Goal: Communication & Community: Answer question/provide support

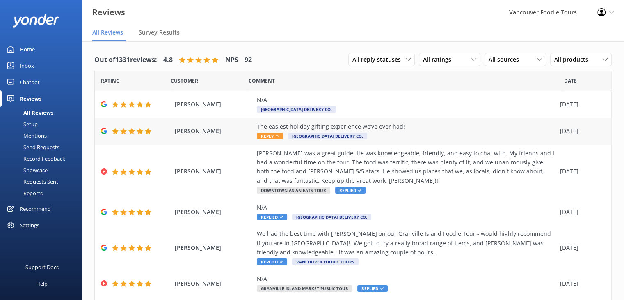
click at [390, 125] on div "The easiest holiday gifting experience we’ve ever had!" at bounding box center [406, 126] width 299 height 9
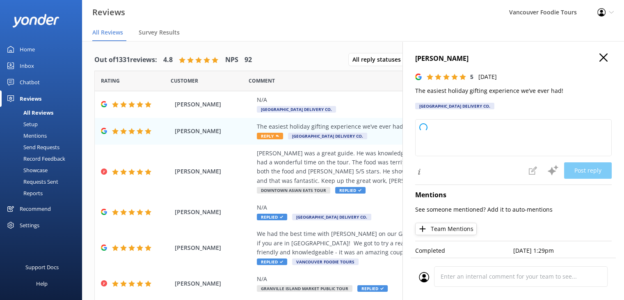
type textarea "Thank you so much for your wonderful feedback! We're thrilled to hear that your…"
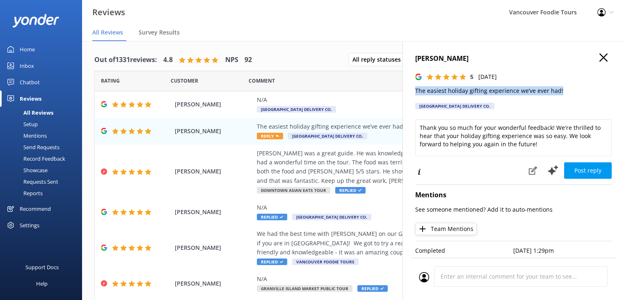
drag, startPoint x: 414, startPoint y: 92, endPoint x: 561, endPoint y: 92, distance: 146.9
click at [561, 92] on div "[PERSON_NAME] 5 [DATE] The easiest holiday gifting experience we’ve ever had! […" at bounding box center [514, 191] width 222 height 300
copy p "The easiest holiday gifting experience we’ve ever had!"
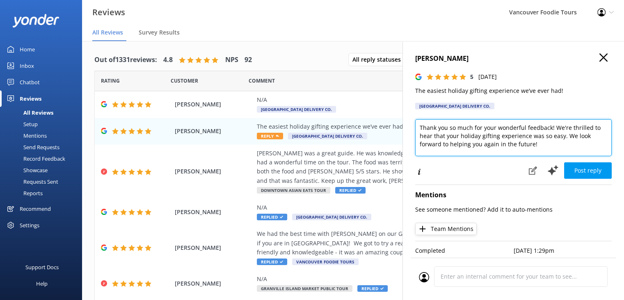
click at [483, 137] on textarea "Thank you so much for your wonderful feedback! We're thrilled to hear that your…" at bounding box center [513, 137] width 197 height 37
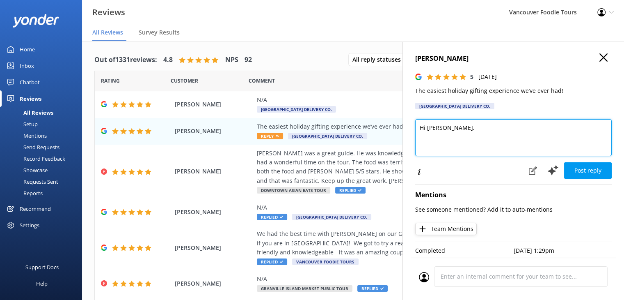
paste textarea "e really appreciate your review! We’re so happy to hear your holiday gifting fe…"
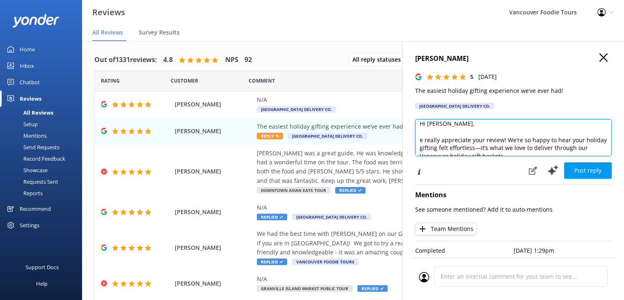
click at [420, 144] on textarea "Hi [PERSON_NAME], e really appreciate your review! We’re so happy to hear your …" at bounding box center [513, 137] width 197 height 37
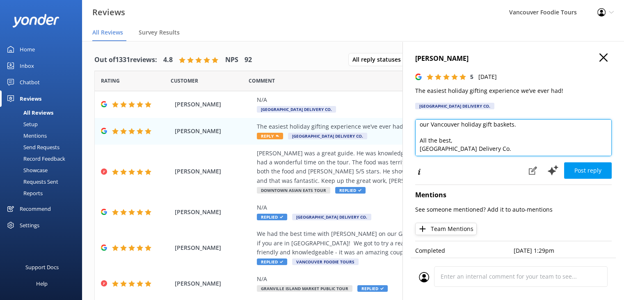
scroll to position [36, 0]
type textarea "Hi [PERSON_NAME], We really appreciate your review! We’re so happy to hear your…"
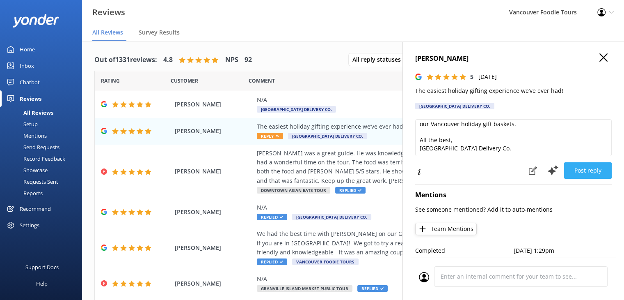
click at [588, 165] on button "Post reply" at bounding box center [588, 170] width 48 height 16
click at [338, 106] on div "N/A [GEOGRAPHIC_DATA] Delivery Co." at bounding box center [406, 104] width 299 height 18
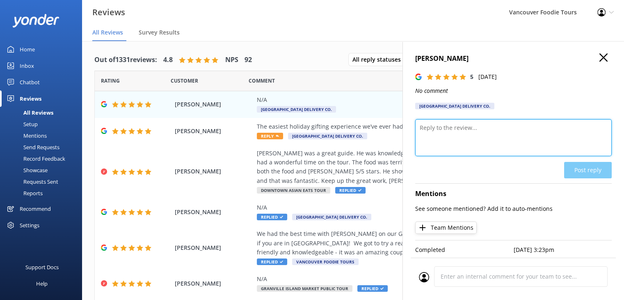
click at [489, 128] on textarea at bounding box center [513, 137] width 197 height 37
paste textarea "[PERSON_NAME] you for your wonderful 5-star rating! We’re so glad you enjoyed y…"
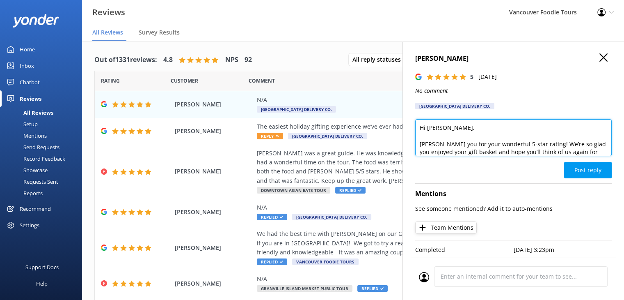
scroll to position [8, 0]
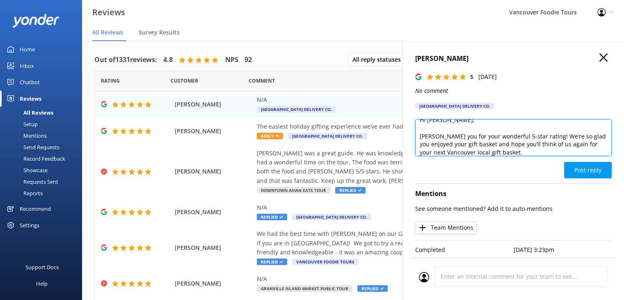
click at [419, 138] on textarea "Hi [PERSON_NAME], [PERSON_NAME] you for your wonderful 5-star rating! We’re so …" at bounding box center [513, 137] width 197 height 37
click at [524, 148] on textarea "Hi [PERSON_NAME], Thank you for your wonderful 5-star rating! We’re so glad you…" at bounding box center [513, 137] width 197 height 37
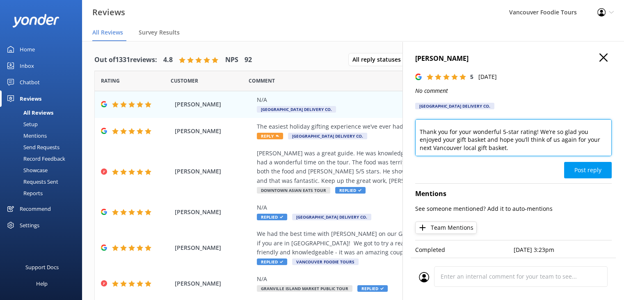
paste textarea "All the best, [GEOGRAPHIC_DATA] Delivery Co."
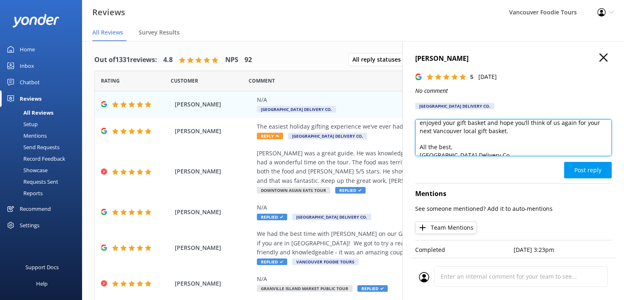
scroll to position [36, 0]
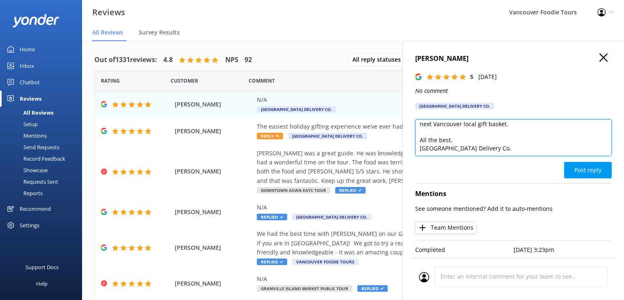
click at [504, 126] on textarea "Hi [PERSON_NAME], Thank you for your wonderful 5-star rating! We’re so glad you…" at bounding box center [513, 137] width 197 height 37
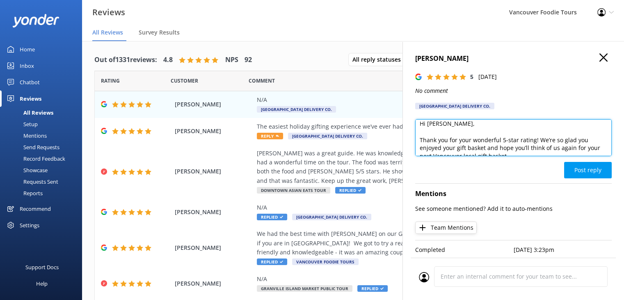
drag, startPoint x: 483, startPoint y: 147, endPoint x: 470, endPoint y: 147, distance: 13.5
click at [470, 147] on textarea "Hi [PERSON_NAME], Thank you for your wonderful 5-star rating! We’re so glad you…" at bounding box center [513, 137] width 197 height 37
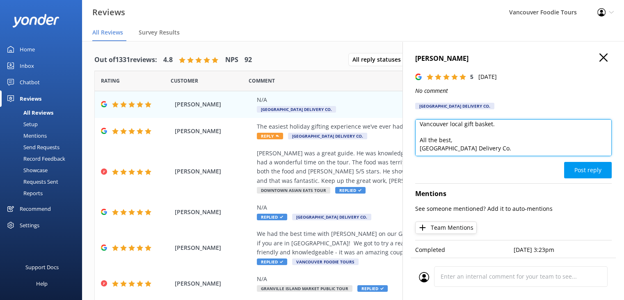
scroll to position [34, 0]
drag, startPoint x: 508, startPoint y: 125, endPoint x: 491, endPoint y: 128, distance: 17.5
click at [491, 128] on textarea "Hi [PERSON_NAME], Thank you for your wonderful 5-star rating! We’re so glad you…" at bounding box center [513, 137] width 197 height 37
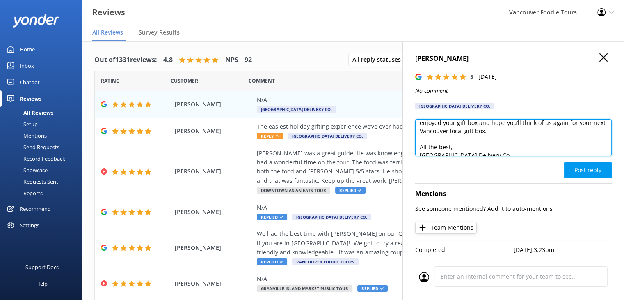
scroll to position [36, 0]
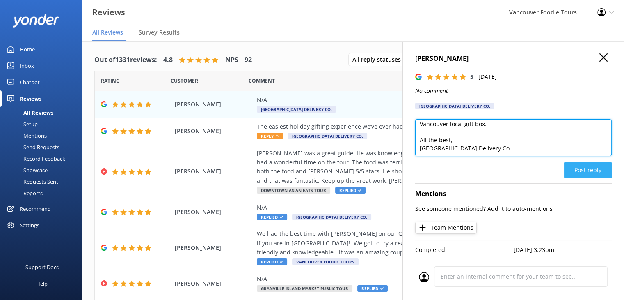
type textarea "Hi [PERSON_NAME], Thank you for your wonderful 5-star rating! We’re so glad you…"
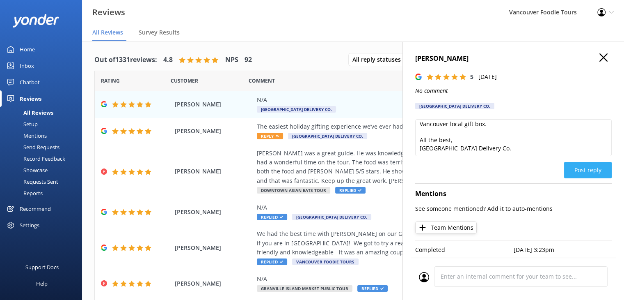
click at [592, 165] on button "Post reply" at bounding box center [588, 170] width 48 height 16
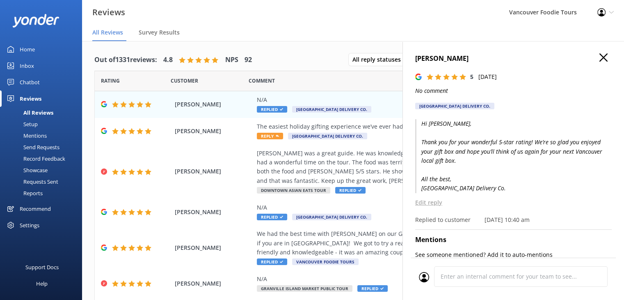
click at [600, 58] on icon "button" at bounding box center [604, 57] width 8 height 8
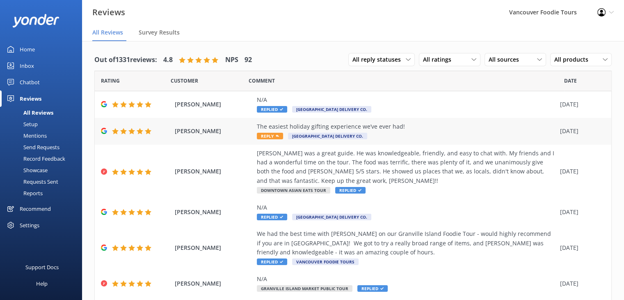
click at [406, 134] on div "The easiest holiday gifting experience we’ve ever had! Reply [GEOGRAPHIC_DATA] …" at bounding box center [406, 131] width 299 height 18
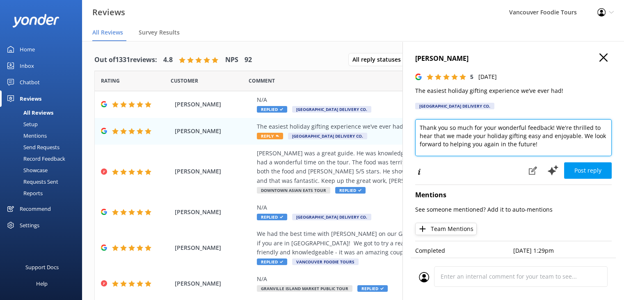
click at [483, 136] on textarea "Thank you so much for your wonderful feedback! We're thrilled to hear that we m…" at bounding box center [513, 137] width 197 height 37
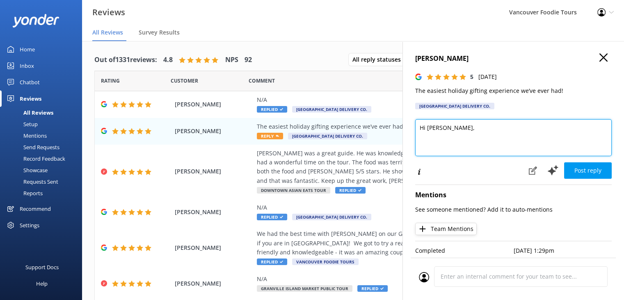
paste textarea "e really appreciate your review! We’re so happy to hear your holiday gifting fe…"
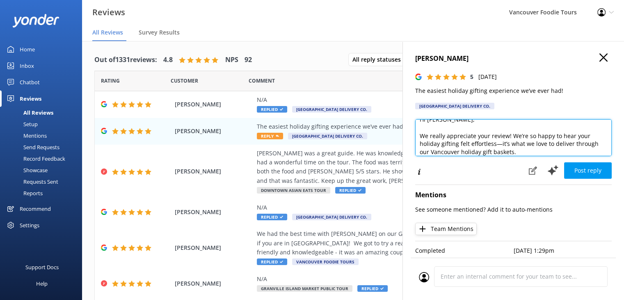
scroll to position [14, 0]
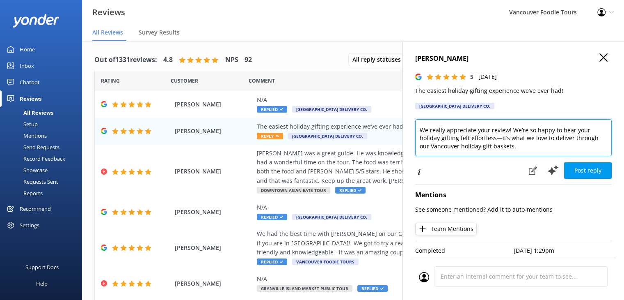
drag, startPoint x: 519, startPoint y: 147, endPoint x: 496, endPoint y: 146, distance: 23.0
click at [496, 146] on textarea "Hi [PERSON_NAME], We really appreciate your review! We’re so happy to hear your…" at bounding box center [513, 137] width 197 height 37
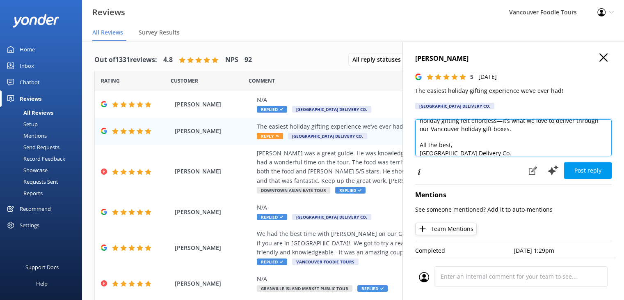
scroll to position [36, 0]
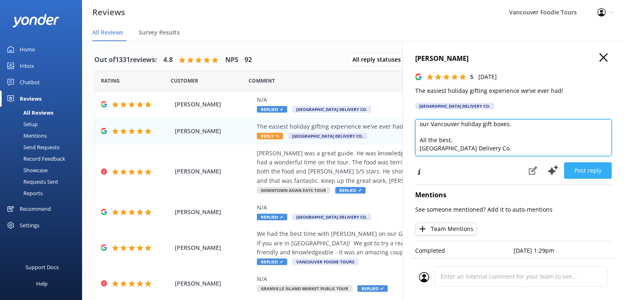
type textarea "Hi [PERSON_NAME], We really appreciate your review! We’re so happy to hear your…"
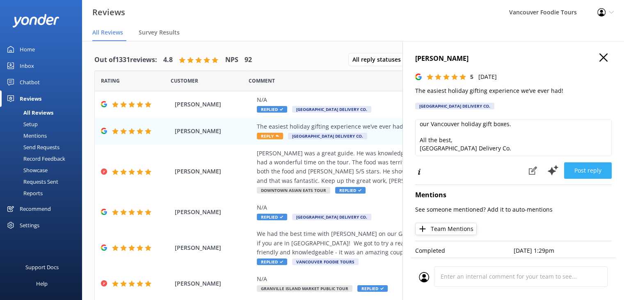
click at [584, 178] on button "Post reply" at bounding box center [588, 170] width 48 height 16
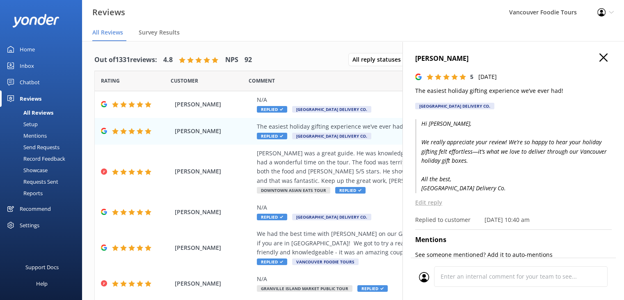
click at [600, 60] on icon "button" at bounding box center [604, 57] width 8 height 8
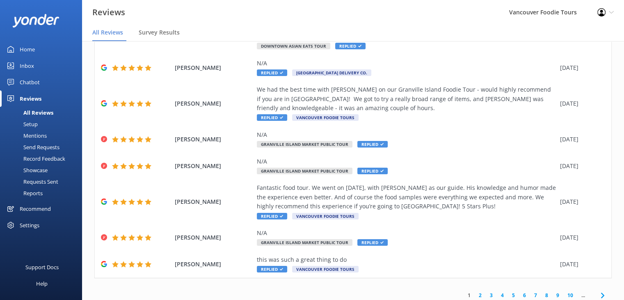
scroll to position [0, 0]
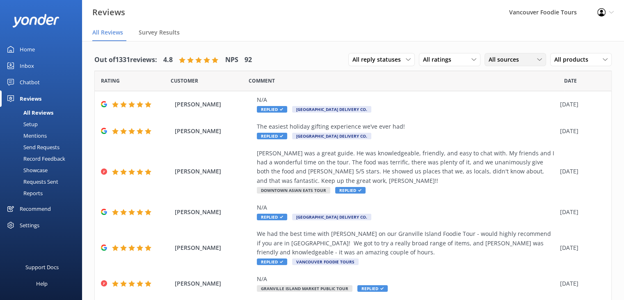
click at [494, 64] on span "All sources" at bounding box center [506, 59] width 35 height 9
click at [497, 124] on div "Google reviews" at bounding box center [521, 126] width 48 height 8
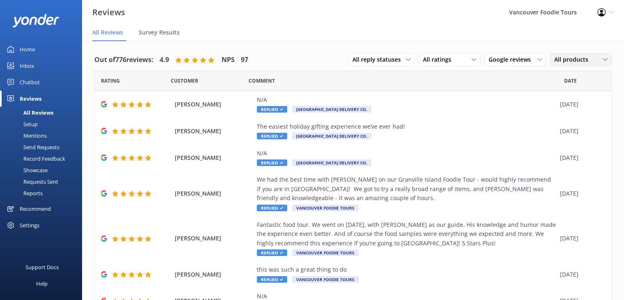
click at [572, 59] on span "All products" at bounding box center [573, 59] width 39 height 9
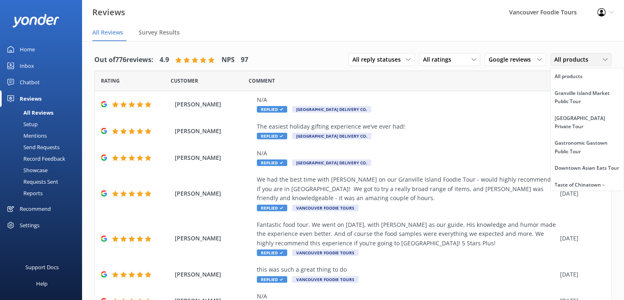
click at [572, 55] on span "All products" at bounding box center [573, 59] width 39 height 9
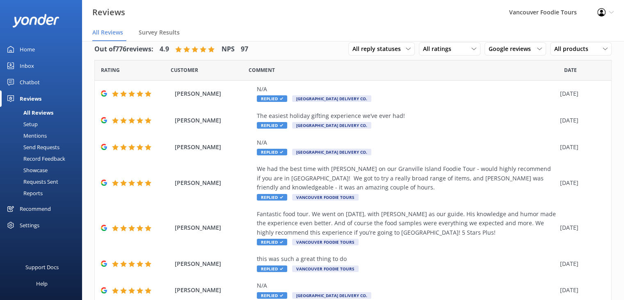
scroll to position [121, 0]
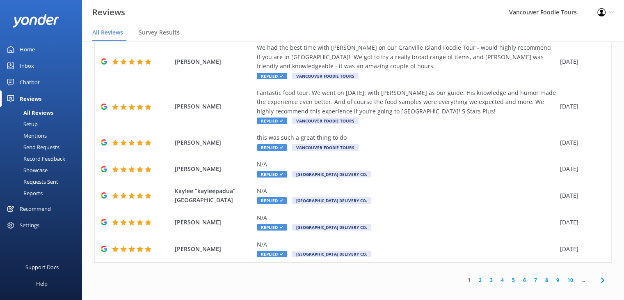
click at [475, 276] on link "2" at bounding box center [480, 280] width 11 height 8
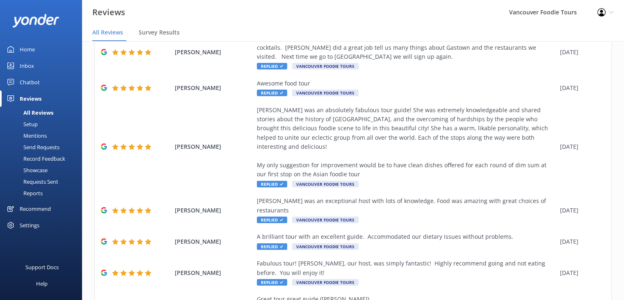
scroll to position [241, 0]
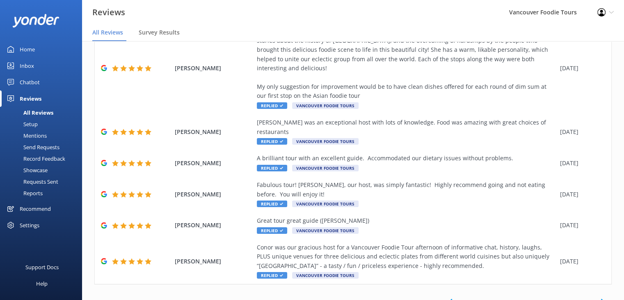
click at [464, 298] on link "1" at bounding box center [469, 302] width 11 height 8
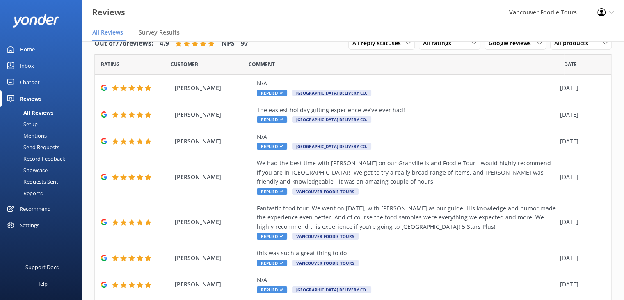
click at [45, 68] on link "Inbox" at bounding box center [41, 65] width 82 height 16
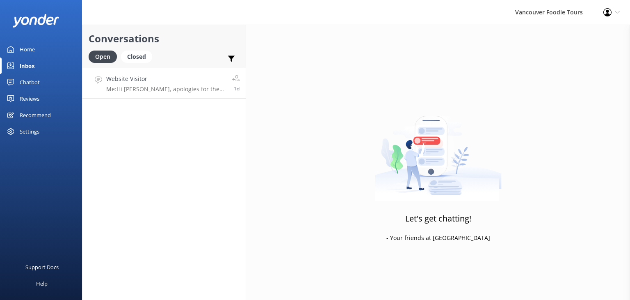
click at [145, 79] on h4 "Website Visitor" at bounding box center [166, 78] width 120 height 9
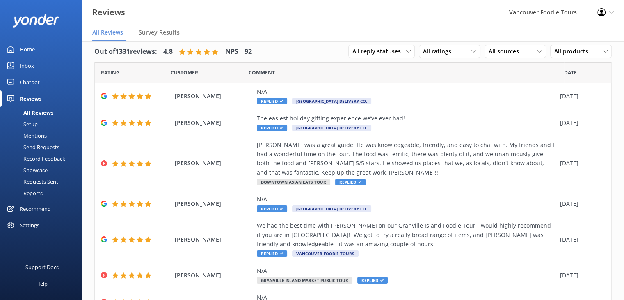
scroll to position [16, 0]
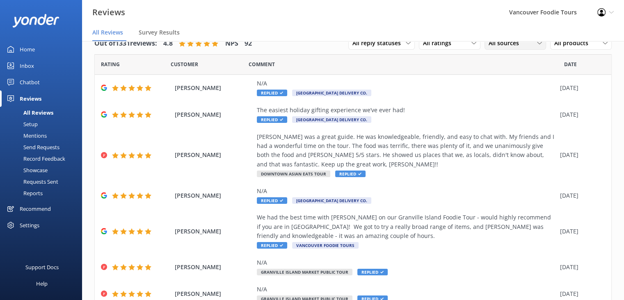
click at [513, 44] on span "All sources" at bounding box center [506, 43] width 35 height 9
click at [508, 107] on div "Google reviews" at bounding box center [521, 110] width 48 height 8
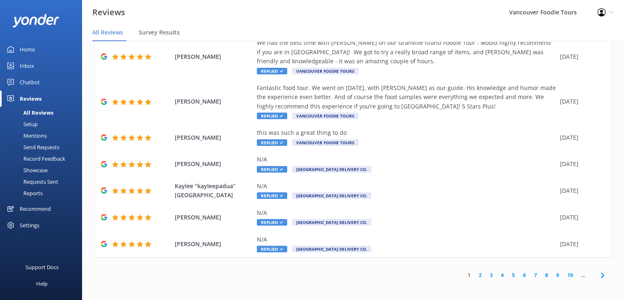
scroll to position [121, 0]
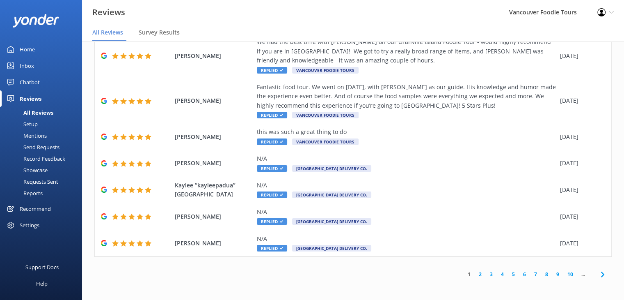
click at [475, 275] on link "2" at bounding box center [480, 274] width 11 height 8
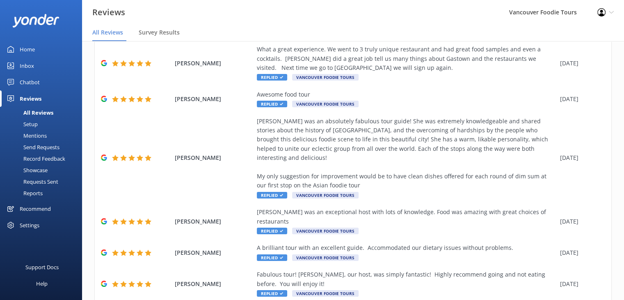
scroll to position [241, 0]
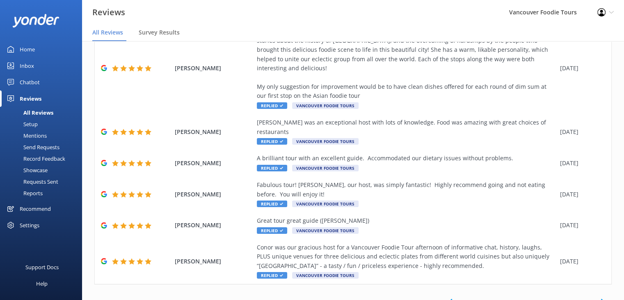
click at [464, 298] on link "1" at bounding box center [469, 302] width 11 height 8
